Goal: Task Accomplishment & Management: Use online tool/utility

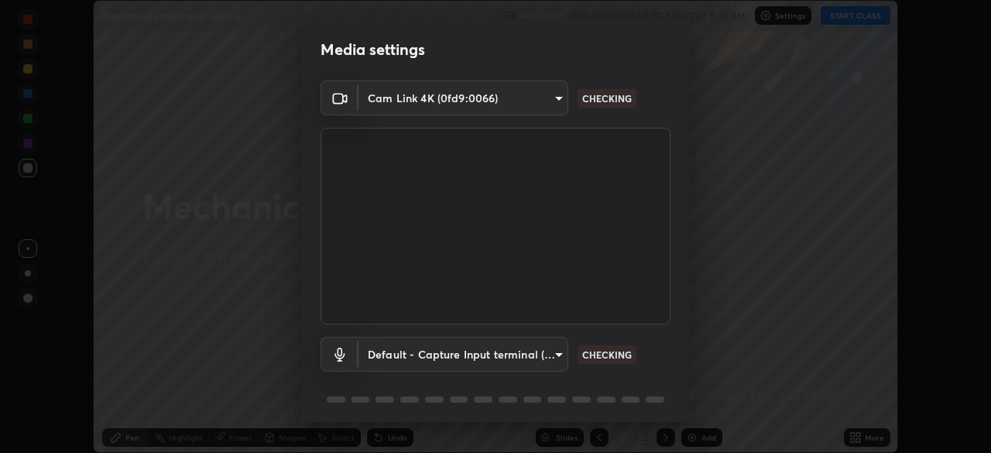
scroll to position [55, 0]
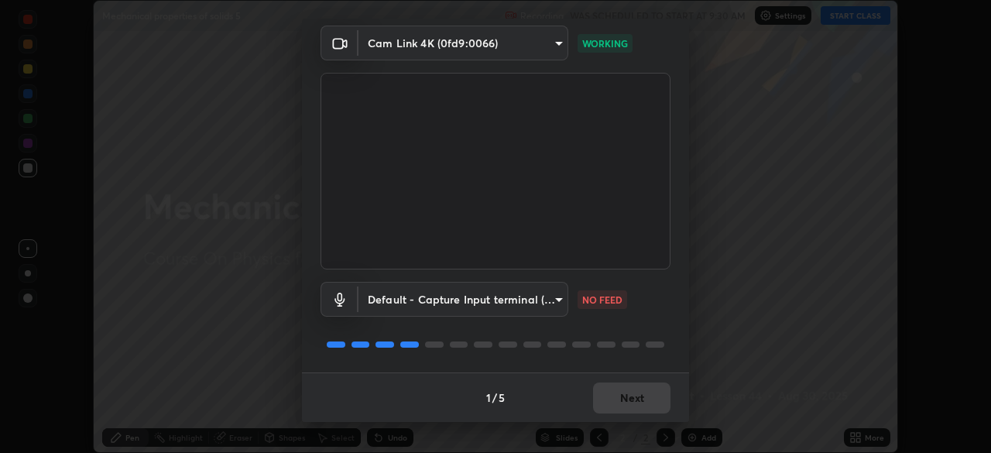
click at [554, 300] on body "Erase all Mechanical properties of solids 5 Recording WAS SCHEDULED TO START AT…" at bounding box center [495, 226] width 991 height 453
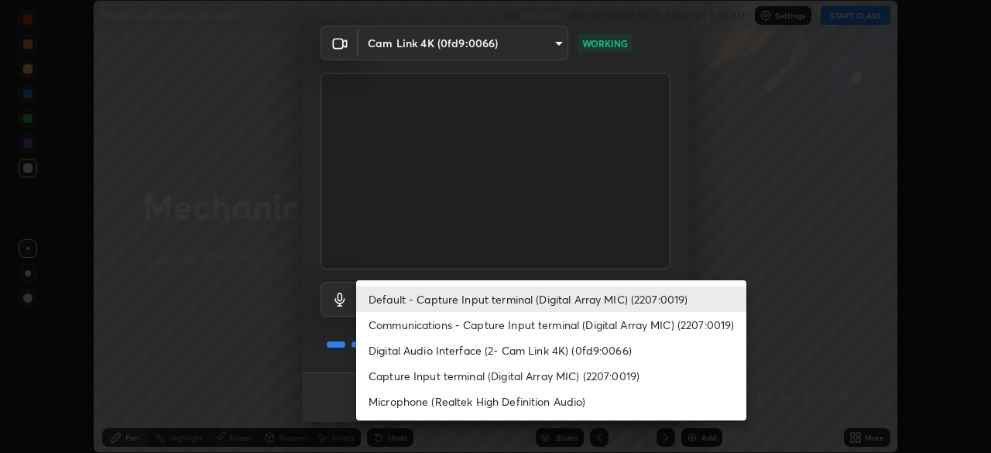
click at [575, 352] on li "Digital Audio Interface (2- Cam Link 4K) (0fd9:0066)" at bounding box center [551, 351] width 390 height 26
type input "53e69c415f47053e9f9bf37725b412aeeace490ff5c126300358a7cdb37e48d1"
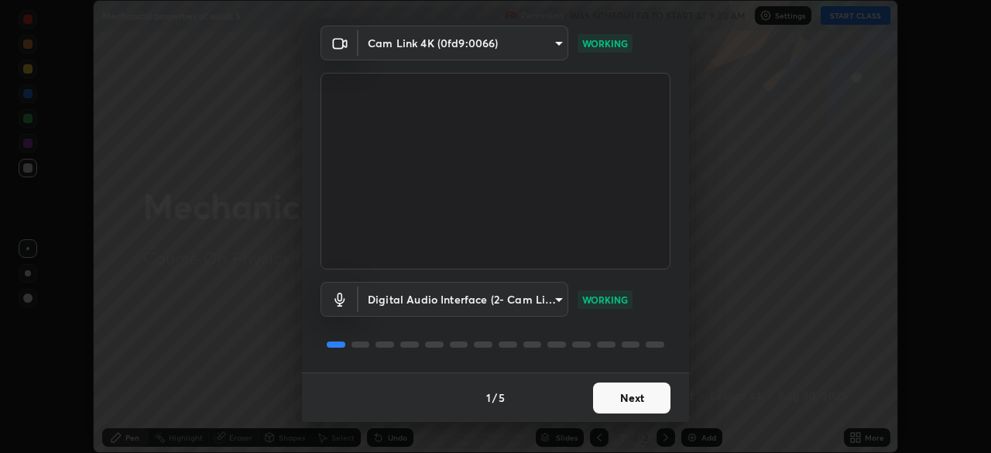
click at [646, 399] on button "Next" at bounding box center [631, 398] width 77 height 31
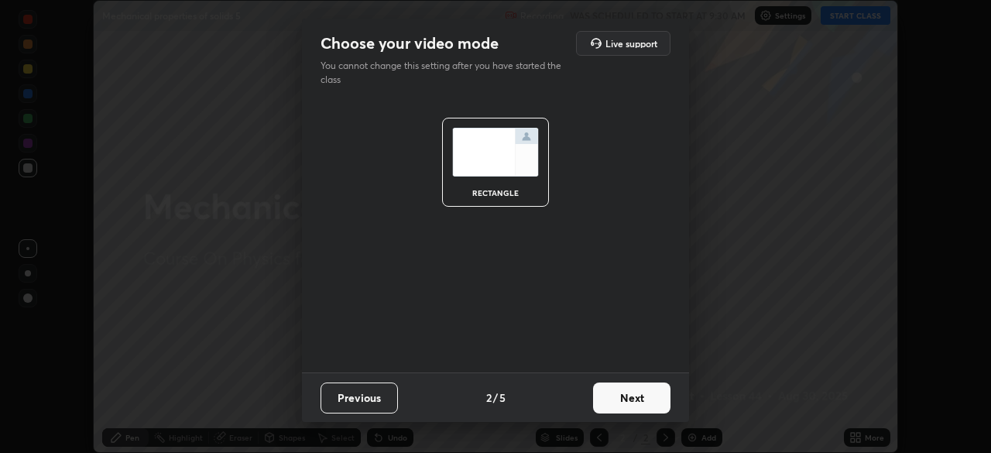
scroll to position [0, 0]
click at [646, 401] on button "Next" at bounding box center [631, 398] width 77 height 31
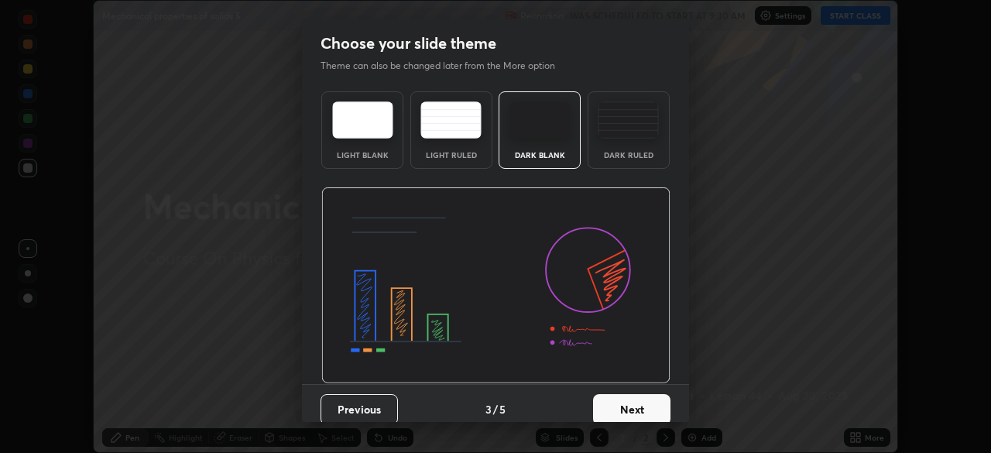
click at [649, 403] on button "Next" at bounding box center [631, 409] width 77 height 31
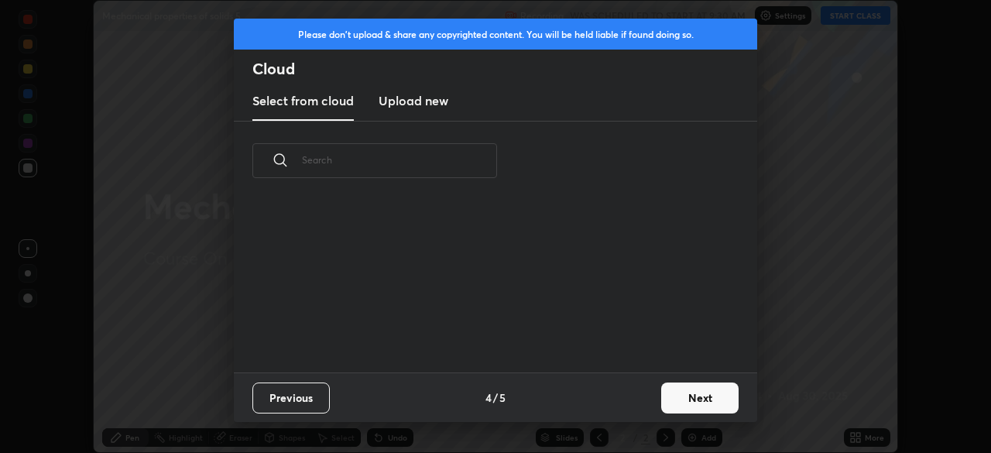
click at [654, 406] on div "Previous 4 / 5 Next" at bounding box center [495, 397] width 523 height 50
click at [681, 399] on button "Next" at bounding box center [699, 398] width 77 height 31
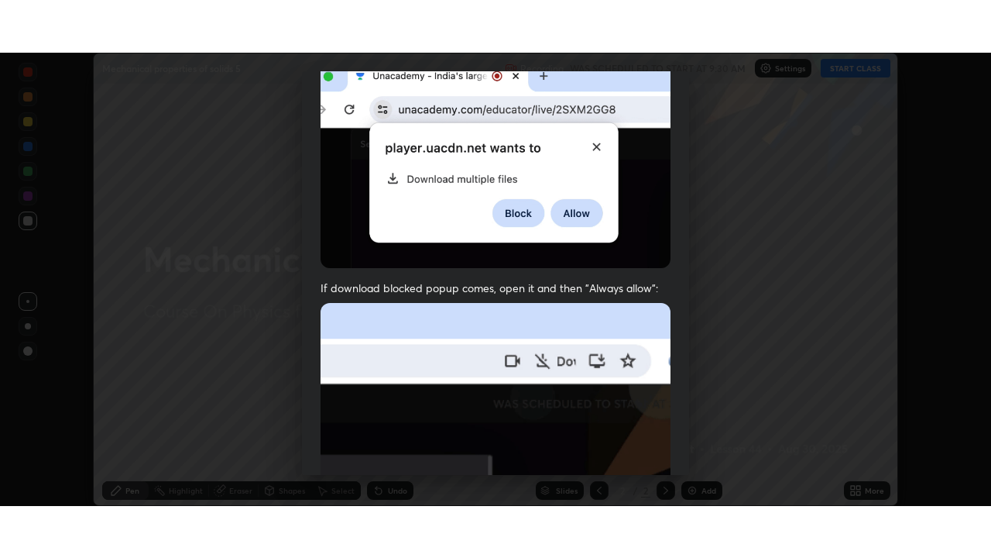
scroll to position [371, 0]
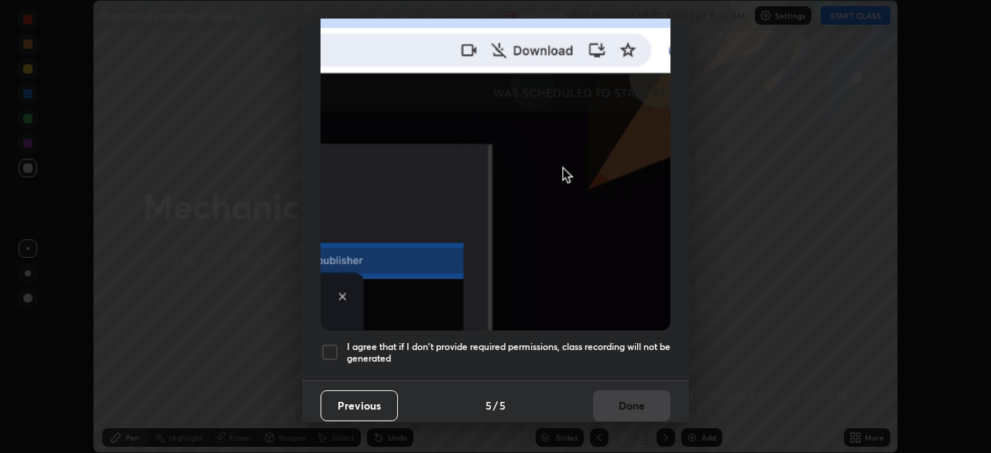
click at [642, 341] on h5 "I agree that if I don't provide required permissions, class recording will not …" at bounding box center [509, 353] width 324 height 24
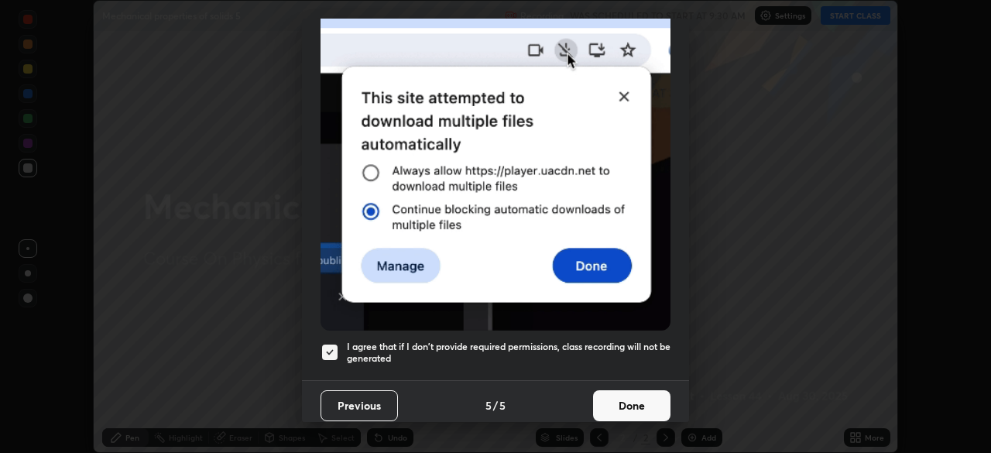
click at [644, 405] on button "Done" at bounding box center [631, 405] width 77 height 31
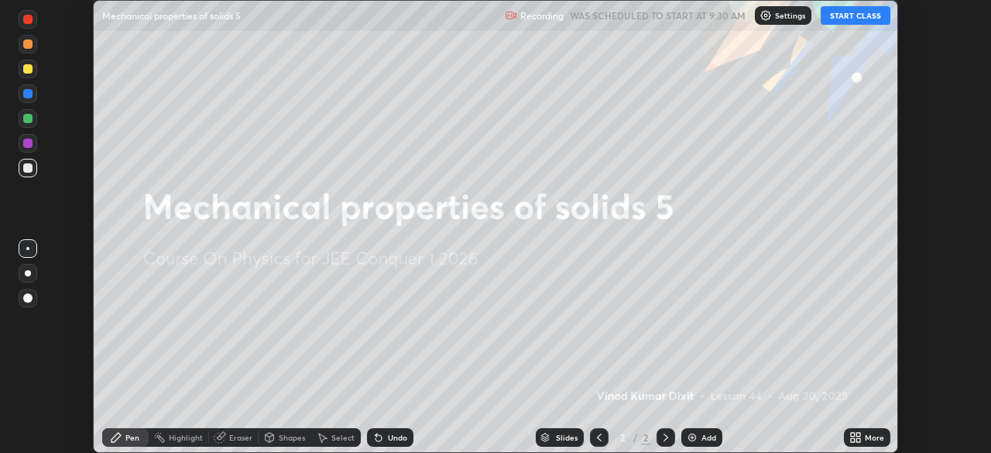
click at [870, 19] on button "START CLASS" at bounding box center [856, 15] width 70 height 19
click at [857, 441] on icon at bounding box center [858, 440] width 4 height 4
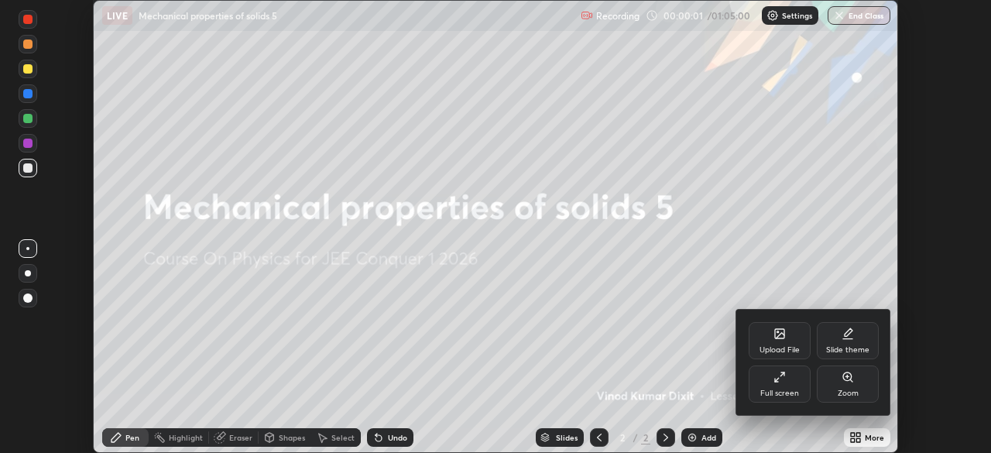
click at [797, 385] on div "Full screen" at bounding box center [780, 384] width 62 height 37
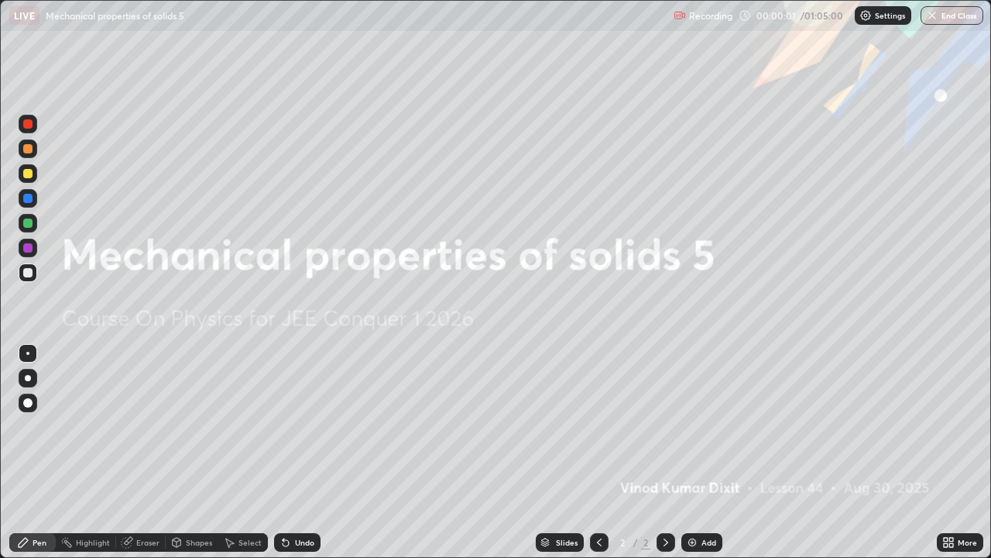
scroll to position [558, 991]
click at [705, 452] on div "Add" at bounding box center [709, 542] width 15 height 8
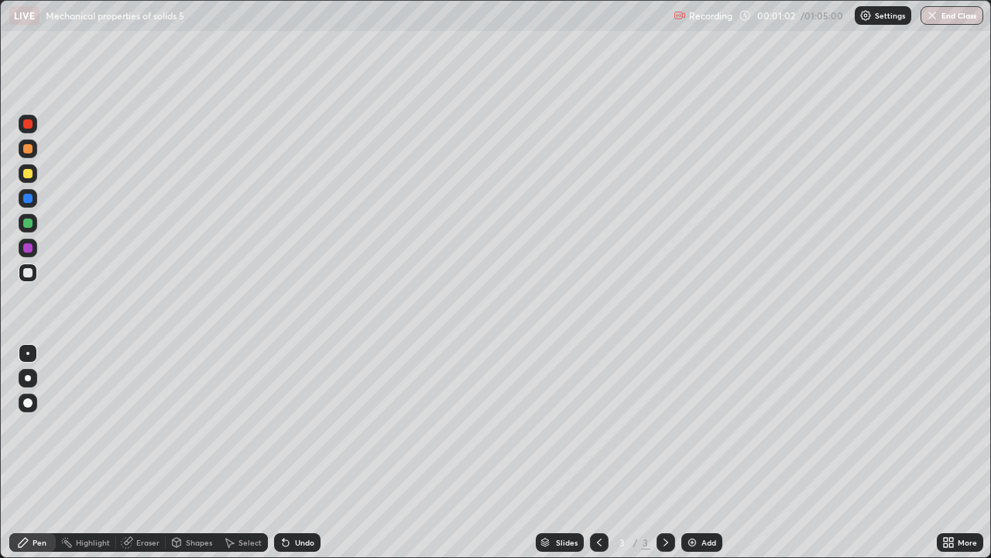
click at [31, 171] on div at bounding box center [27, 173] width 9 height 9
click at [27, 221] on div at bounding box center [27, 222] width 9 height 9
click at [698, 452] on div "Add" at bounding box center [701, 542] width 41 height 19
click at [190, 452] on div "Shapes" at bounding box center [199, 542] width 26 height 8
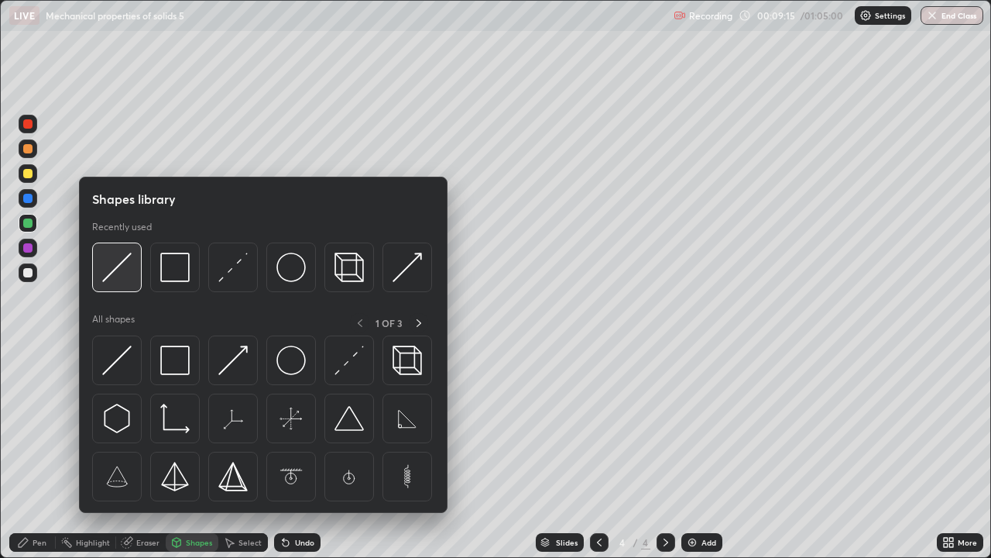
click at [122, 278] on img at bounding box center [116, 266] width 29 height 29
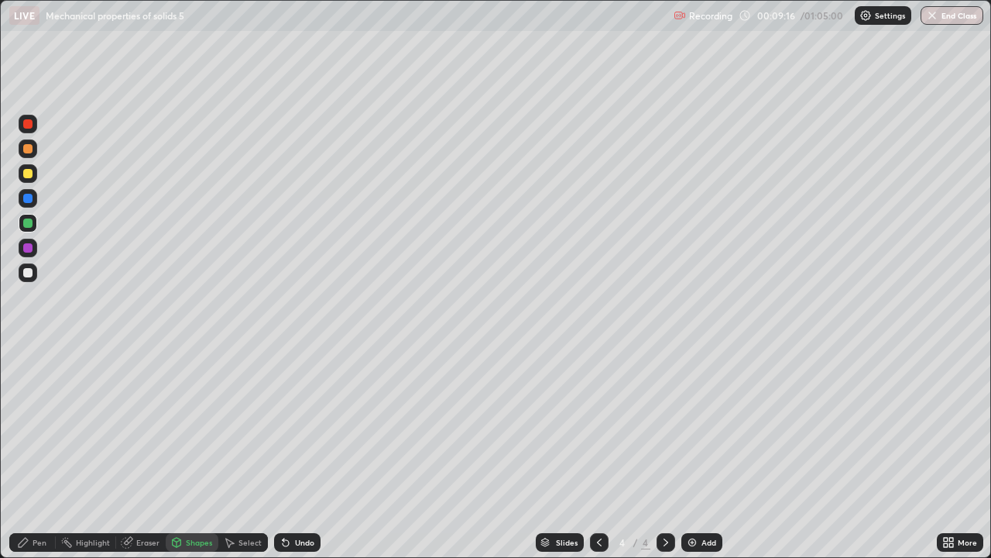
click at [26, 174] on div at bounding box center [27, 173] width 9 height 9
click at [46, 452] on div "Pen" at bounding box center [40, 542] width 14 height 8
click at [192, 452] on div "Shapes" at bounding box center [199, 542] width 26 height 8
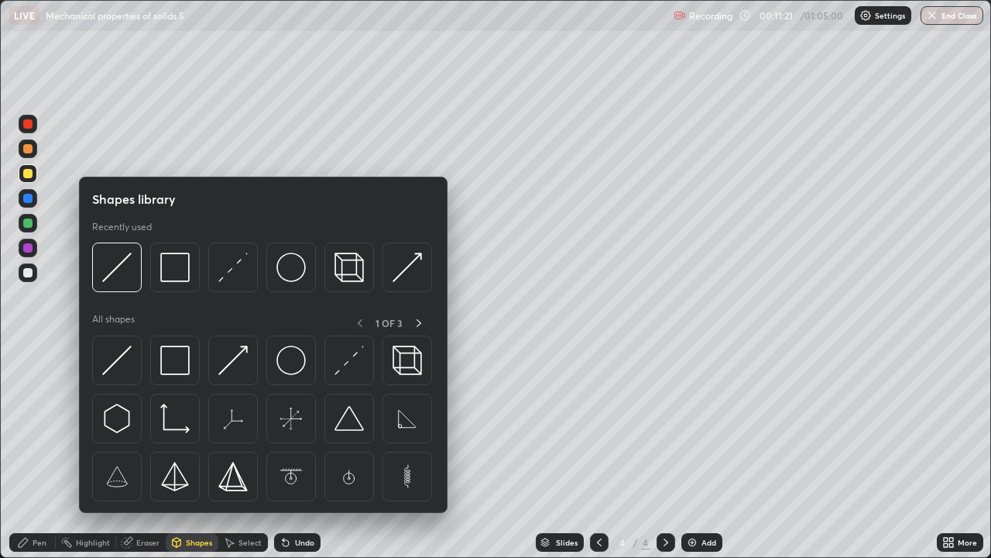
click at [149, 452] on div "Eraser" at bounding box center [147, 542] width 23 height 8
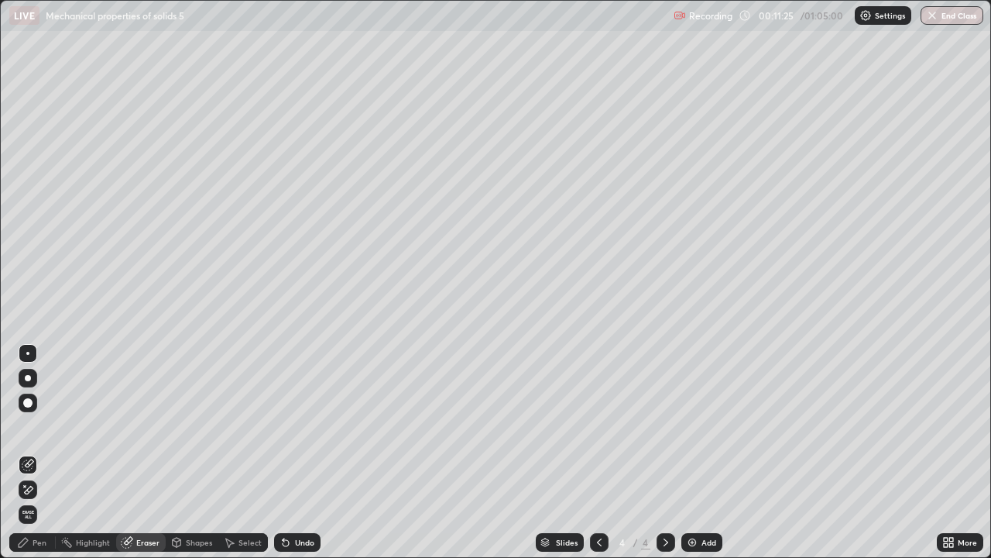
click at [43, 452] on div "Pen" at bounding box center [40, 542] width 14 height 8
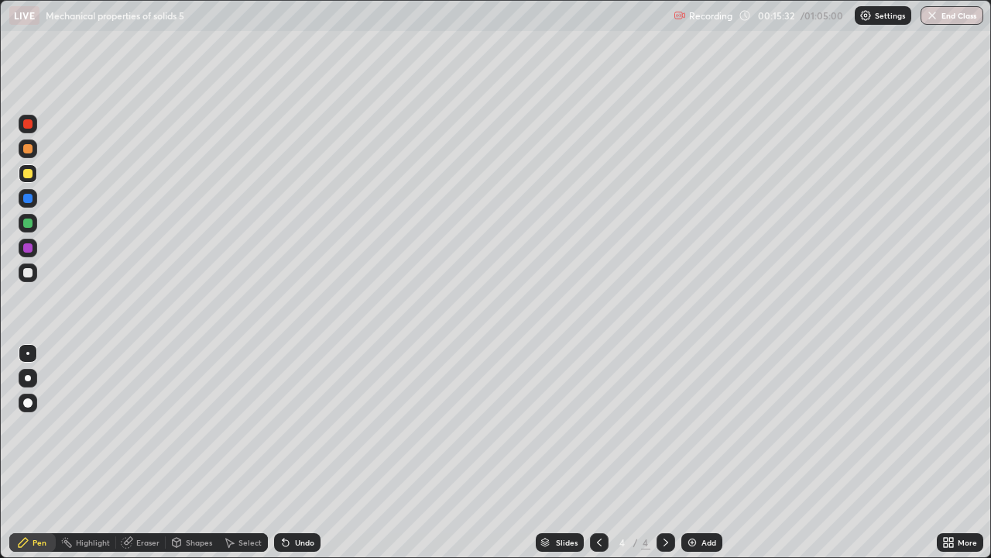
click at [703, 452] on div "Add" at bounding box center [709, 542] width 15 height 8
click at [30, 276] on div at bounding box center [27, 272] width 9 height 9
click at [27, 221] on div at bounding box center [27, 222] width 9 height 9
click at [27, 248] on div at bounding box center [27, 247] width 9 height 9
click at [26, 173] on div at bounding box center [27, 173] width 9 height 9
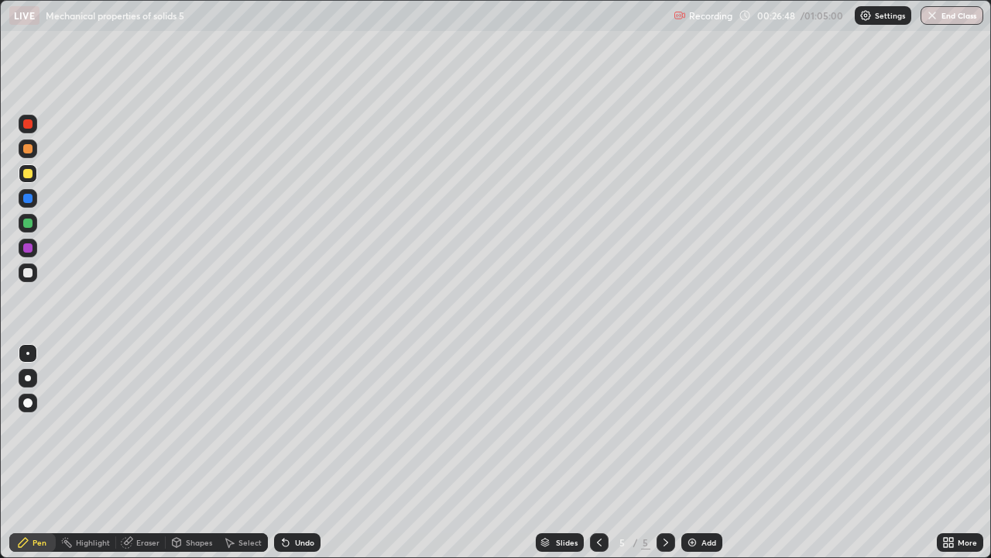
click at [696, 452] on img at bounding box center [692, 542] width 12 height 12
click at [33, 275] on div at bounding box center [28, 272] width 19 height 19
click at [702, 452] on div "Add" at bounding box center [709, 542] width 15 height 8
click at [33, 178] on div at bounding box center [28, 173] width 19 height 19
click at [705, 452] on div "Add" at bounding box center [709, 542] width 15 height 8
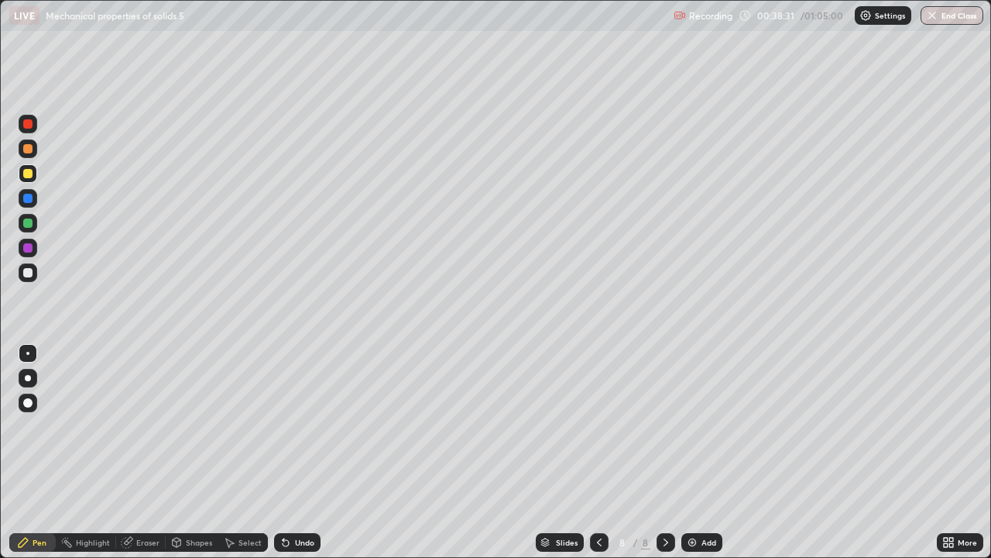
click at [690, 452] on img at bounding box center [692, 542] width 12 height 12
click at [26, 197] on div at bounding box center [27, 198] width 9 height 9
click at [29, 175] on div at bounding box center [27, 173] width 9 height 9
click at [705, 452] on div "Add" at bounding box center [709, 542] width 15 height 8
click at [30, 201] on div at bounding box center [27, 198] width 9 height 9
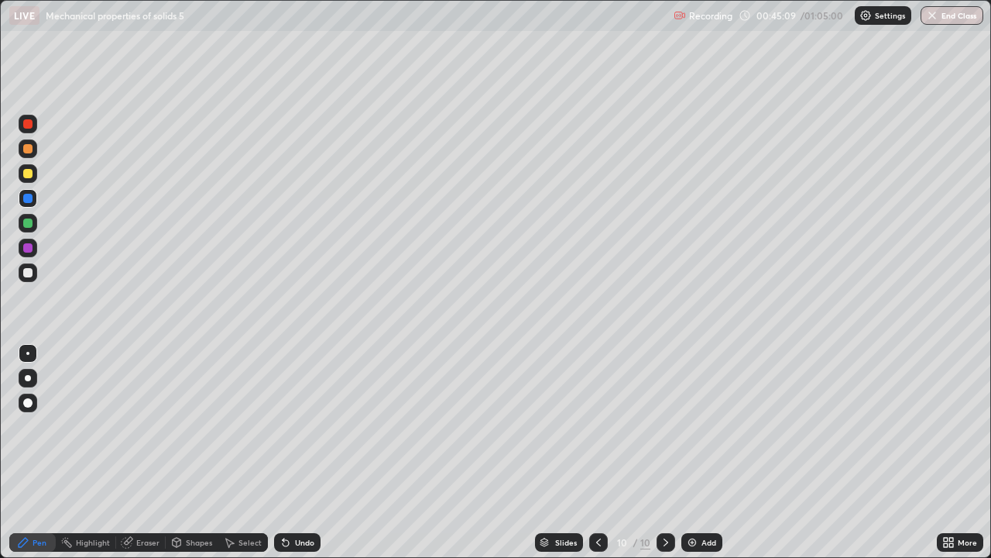
click at [32, 177] on div at bounding box center [28, 173] width 19 height 19
click at [142, 452] on div "Eraser" at bounding box center [147, 542] width 23 height 8
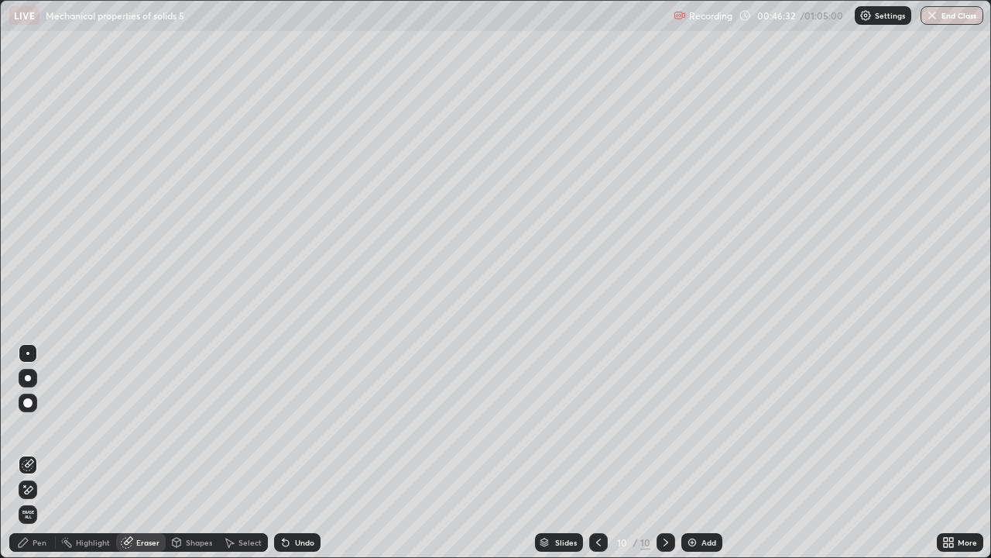
click at [43, 452] on div "Pen" at bounding box center [40, 542] width 14 height 8
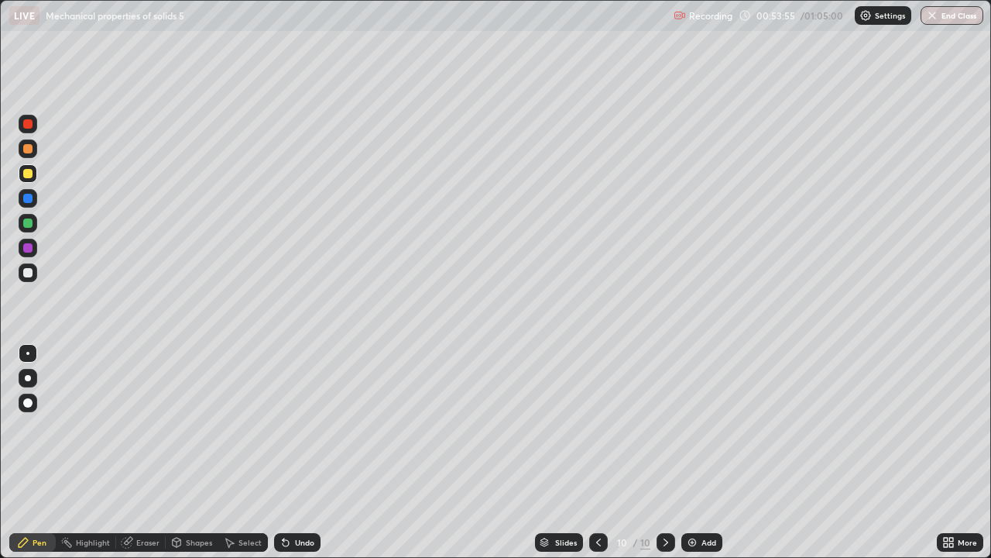
click at [709, 452] on div "Add" at bounding box center [709, 542] width 15 height 8
click at [146, 452] on div "Eraser" at bounding box center [147, 542] width 23 height 8
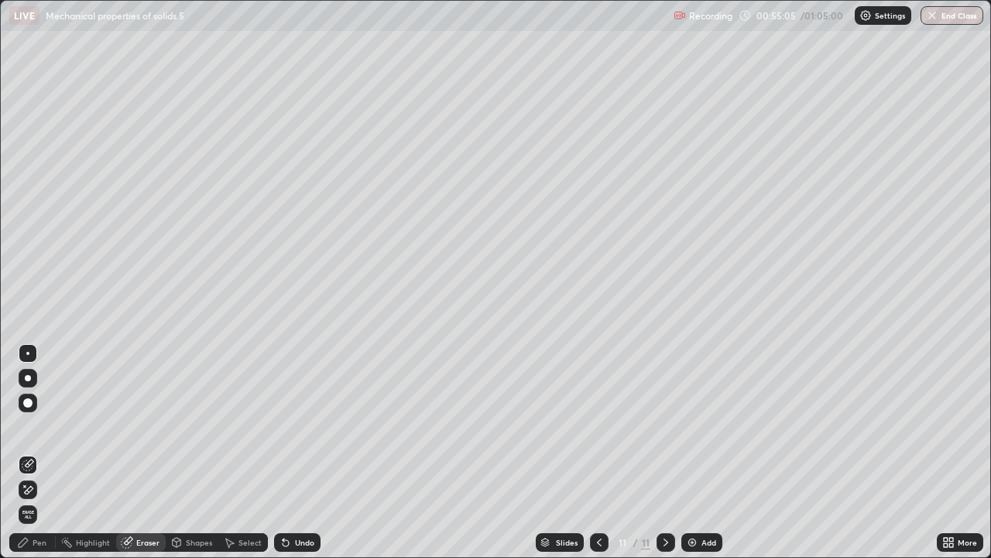
click at [41, 452] on div "Pen" at bounding box center [40, 542] width 14 height 8
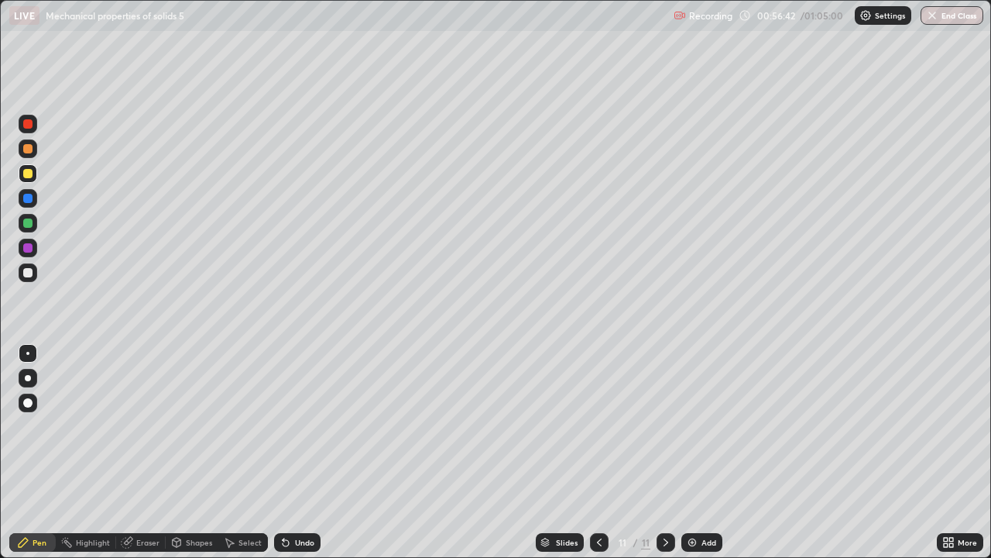
click at [26, 271] on div at bounding box center [27, 272] width 9 height 9
click at [705, 452] on div "Add" at bounding box center [701, 542] width 41 height 19
click at [30, 173] on div at bounding box center [27, 173] width 9 height 9
click at [200, 452] on div "Shapes" at bounding box center [199, 542] width 26 height 8
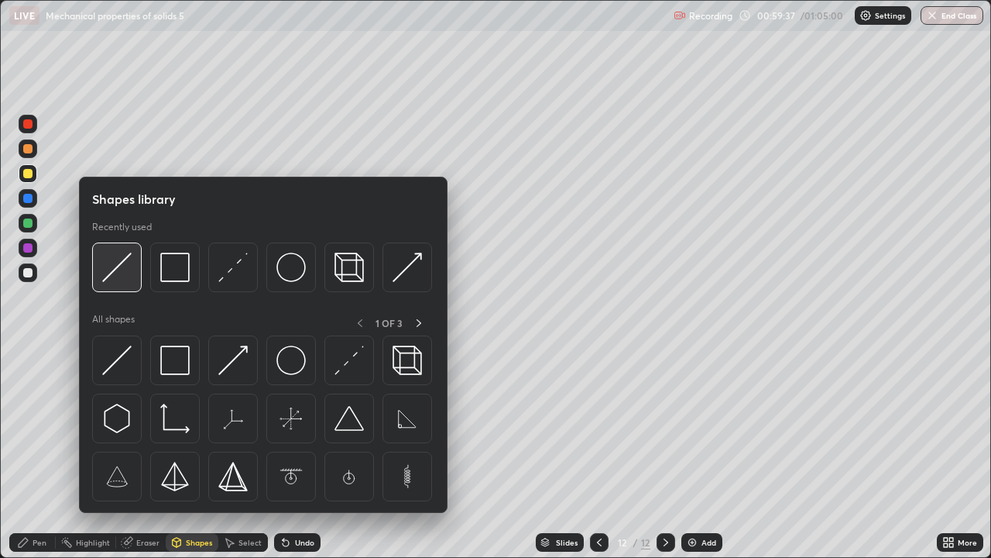
click at [132, 273] on img at bounding box center [116, 266] width 29 height 29
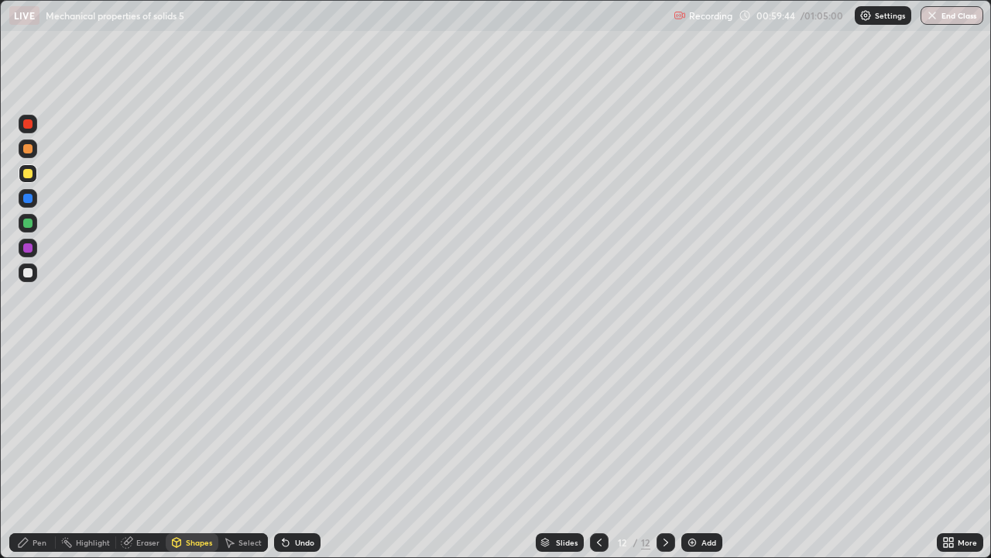
click at [38, 452] on div "Pen" at bounding box center [32, 542] width 46 height 31
click at [202, 452] on div "Shapes" at bounding box center [199, 542] width 26 height 8
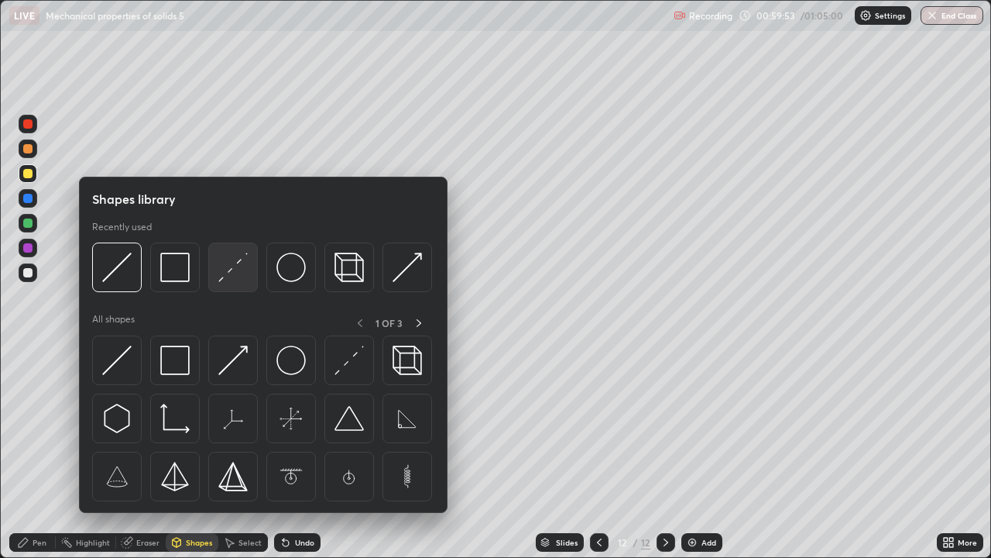
click at [238, 269] on img at bounding box center [232, 266] width 29 height 29
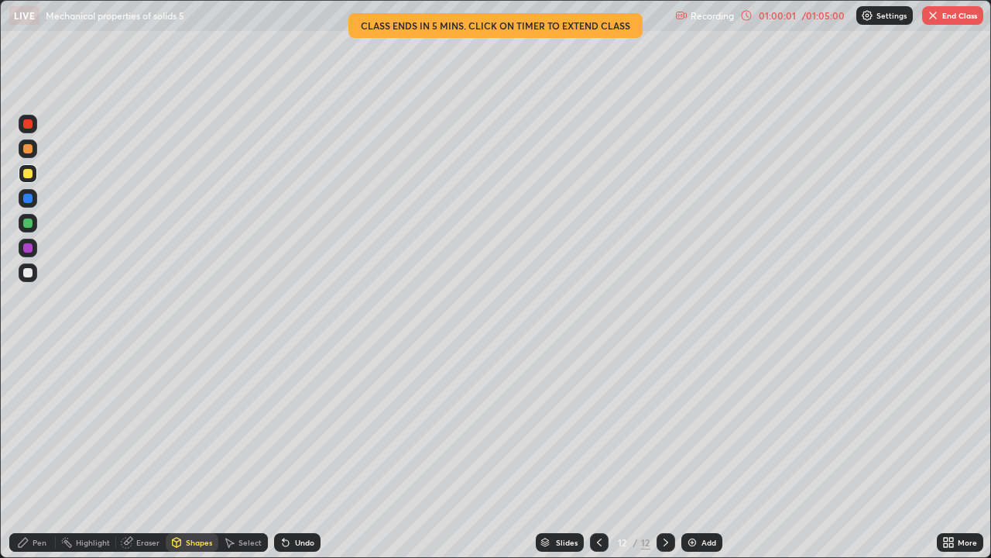
click at [39, 452] on div "Pen" at bounding box center [40, 542] width 14 height 8
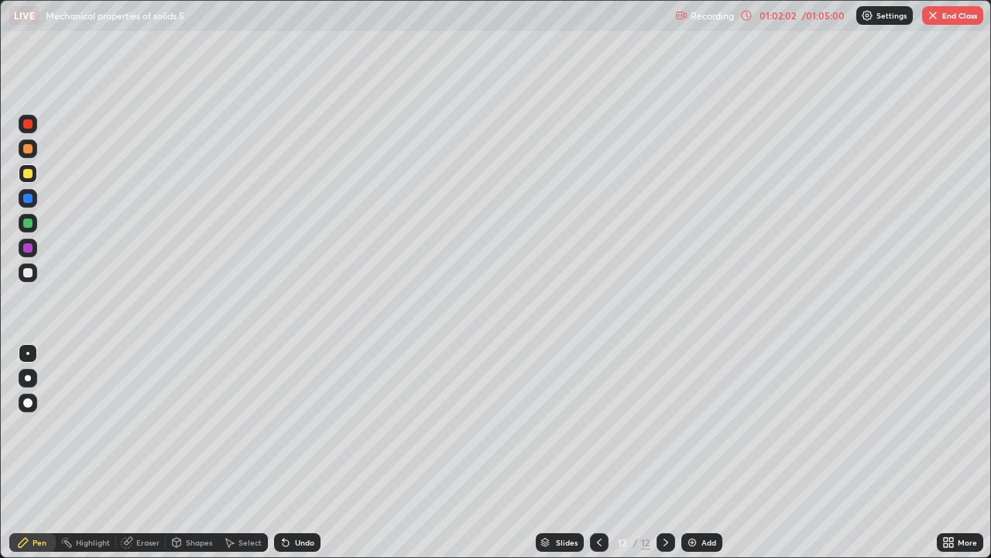
click at [705, 452] on div "Add" at bounding box center [709, 542] width 15 height 8
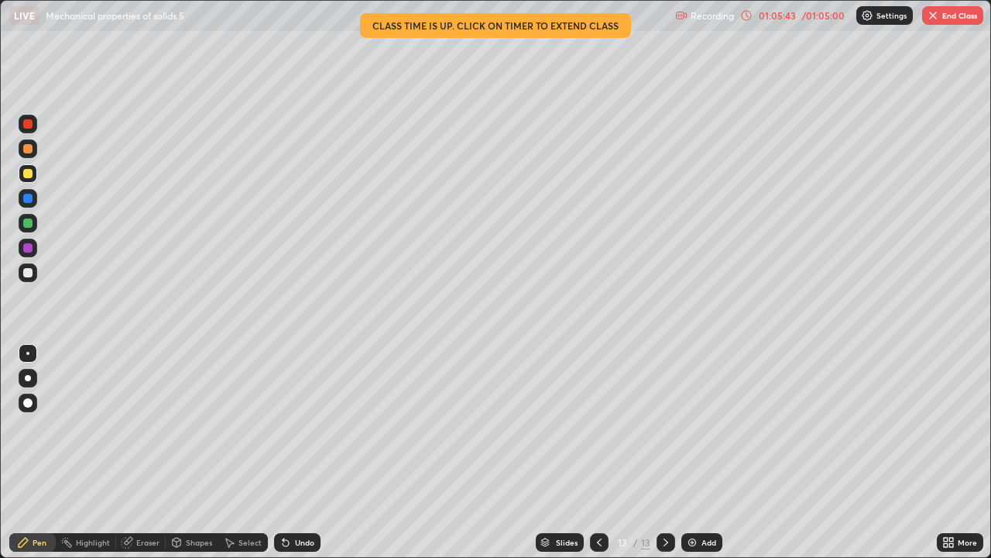
click at [958, 20] on button "End Class" at bounding box center [952, 15] width 61 height 19
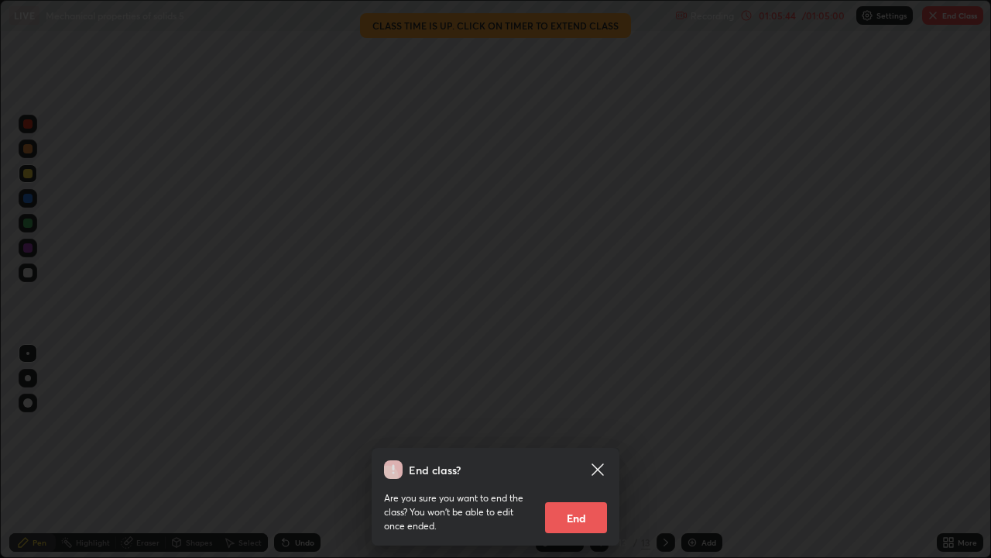
click at [597, 452] on button "End" at bounding box center [576, 517] width 62 height 31
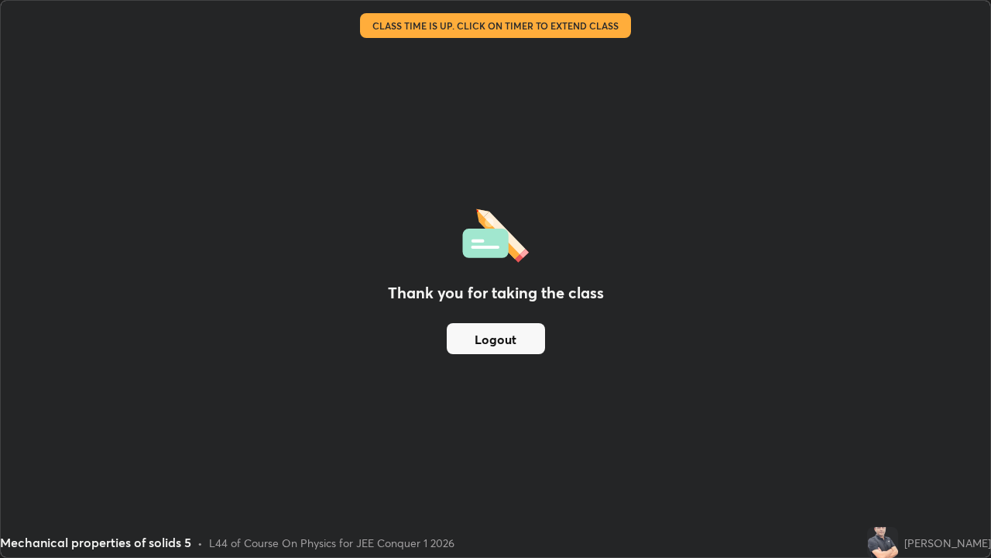
click at [517, 340] on button "Logout" at bounding box center [496, 338] width 98 height 31
click at [516, 345] on button "Logout" at bounding box center [496, 338] width 98 height 31
